Goal: Check status: Check status

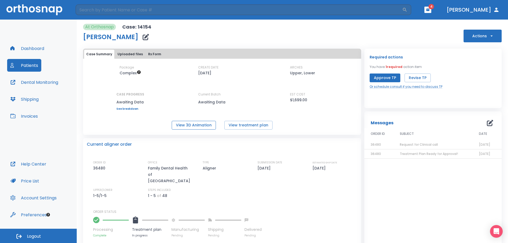
click at [201, 124] on button "View 3D Animation" at bounding box center [194, 125] width 44 height 9
click at [150, 53] on button "Rx Form" at bounding box center [154, 54] width 17 height 9
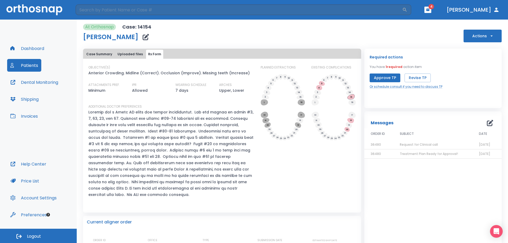
click at [349, 96] on icon at bounding box center [350, 96] width 7 height 5
click at [30, 64] on button "Patients" at bounding box center [24, 65] width 34 height 13
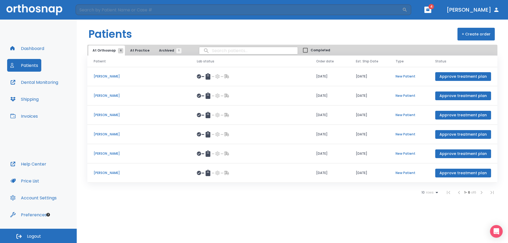
click at [104, 172] on p "[PERSON_NAME]" at bounding box center [139, 173] width 90 height 5
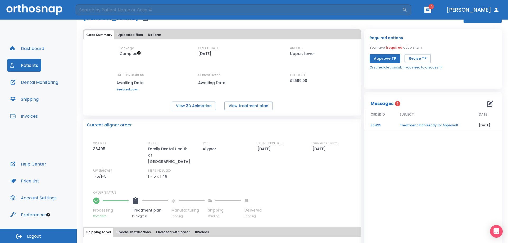
scroll to position [41, 0]
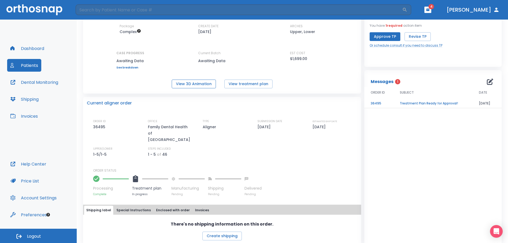
click at [187, 84] on button "View 3D Animation" at bounding box center [194, 84] width 44 height 9
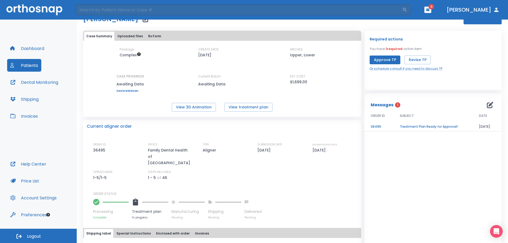
scroll to position [0, 0]
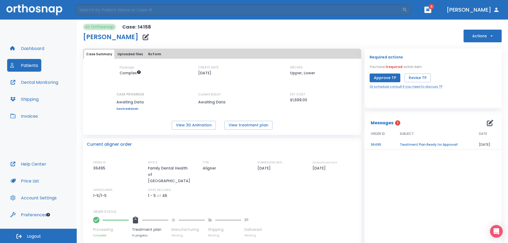
click at [202, 29] on div "At Orthosnap Case: 14158 Driftin [PERSON_NAME] Actions" at bounding box center [292, 33] width 418 height 19
click at [191, 38] on div "At Orthosnap Case: 14158 Driftin [PERSON_NAME] Actions" at bounding box center [292, 33] width 418 height 19
drag, startPoint x: 191, startPoint y: 38, endPoint x: 83, endPoint y: 39, distance: 108.4
click at [83, 39] on div "At Orthosnap Case: 14158 Driftin [PERSON_NAME] Actions Case Summary Uploaded fi…" at bounding box center [292, 131] width 431 height 223
click at [163, 37] on div "At Orthosnap Case: 14158 Driftin [PERSON_NAME] Actions" at bounding box center [292, 33] width 418 height 19
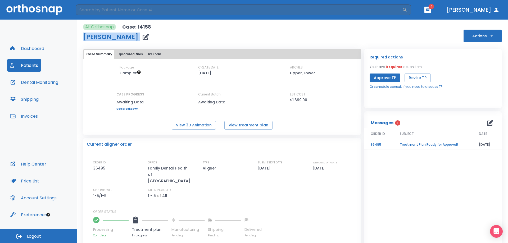
click at [175, 37] on div "At Orthosnap Case: 14158 Driftin [PERSON_NAME] Actions" at bounding box center [292, 33] width 418 height 19
drag, startPoint x: 168, startPoint y: 38, endPoint x: 79, endPoint y: 27, distance: 89.4
click at [79, 27] on div "At Orthosnap Case: 14158 Driftin [PERSON_NAME] Actions Case Summary Uploaded fi…" at bounding box center [292, 131] width 431 height 223
click at [209, 36] on div "At Orthosnap Case: 14158 Driftin [PERSON_NAME] Actions" at bounding box center [292, 33] width 418 height 19
drag, startPoint x: 175, startPoint y: 39, endPoint x: 83, endPoint y: 38, distance: 92.0
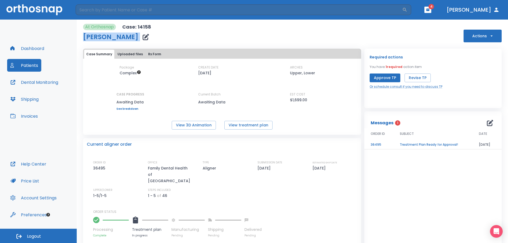
click at [83, 38] on div "At Orthosnap Case: 14158 Driftin [PERSON_NAME] Actions" at bounding box center [292, 33] width 418 height 19
click at [172, 40] on div "At Orthosnap Case: 14158 Driftin [PERSON_NAME] Actions" at bounding box center [292, 33] width 418 height 19
click at [181, 127] on button "View 3D Animation" at bounding box center [194, 125] width 44 height 9
click at [154, 55] on button "Rx Form" at bounding box center [154, 54] width 17 height 9
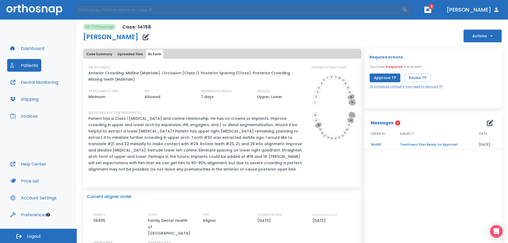
click at [199, 139] on p "Patient has a Class I [MEDICAL_DATA] and canine relationship. He has no crowns …" at bounding box center [196, 143] width 217 height 57
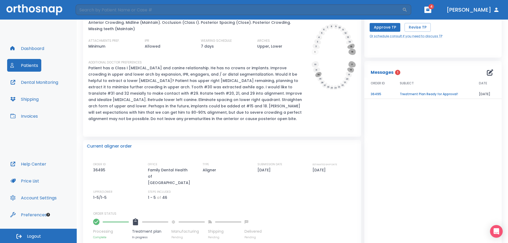
scroll to position [53, 0]
